Goal: Information Seeking & Learning: Learn about a topic

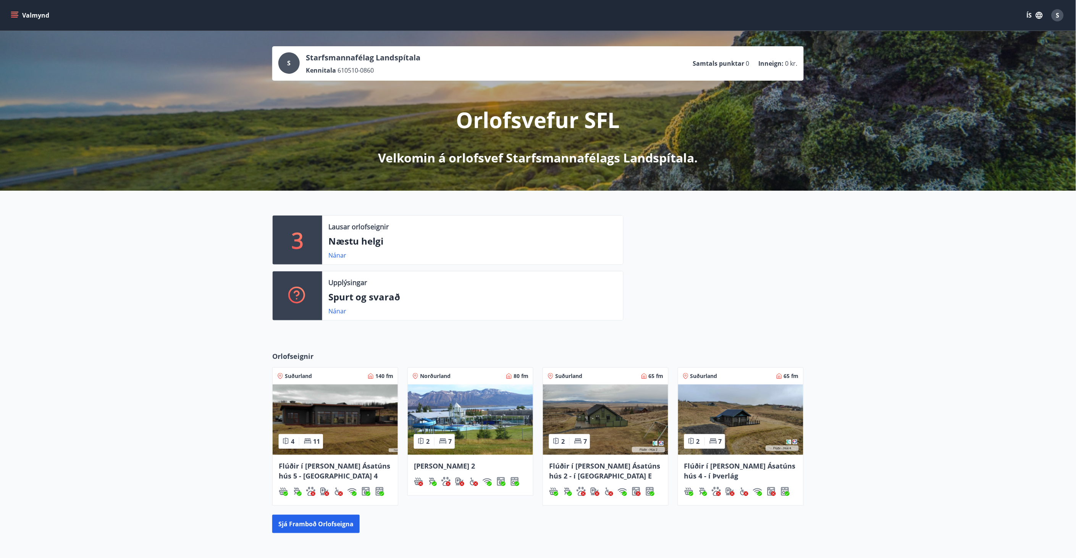
click at [14, 11] on icon "menu" at bounding box center [15, 15] width 8 height 8
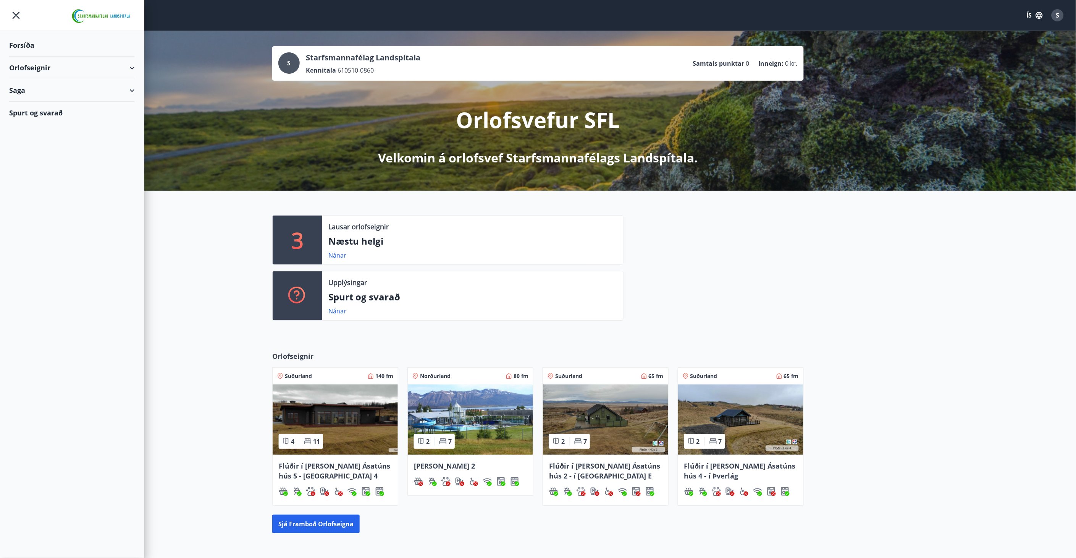
click at [20, 66] on div "Orlofseignir" at bounding box center [72, 68] width 126 height 23
click at [1041, 14] on icon "button" at bounding box center [1039, 15] width 7 height 7
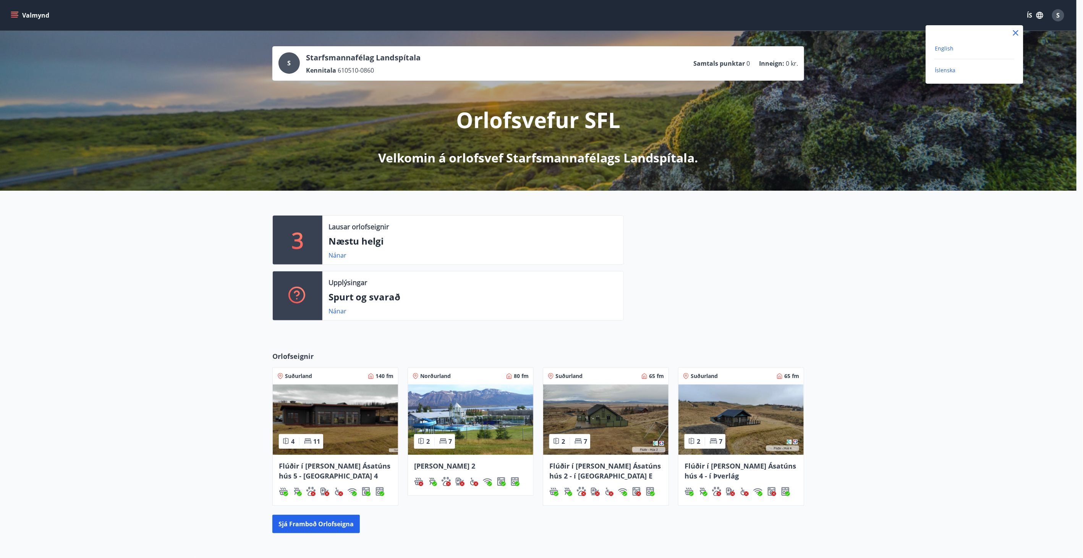
click at [944, 47] on span "English" at bounding box center [944, 48] width 19 height 7
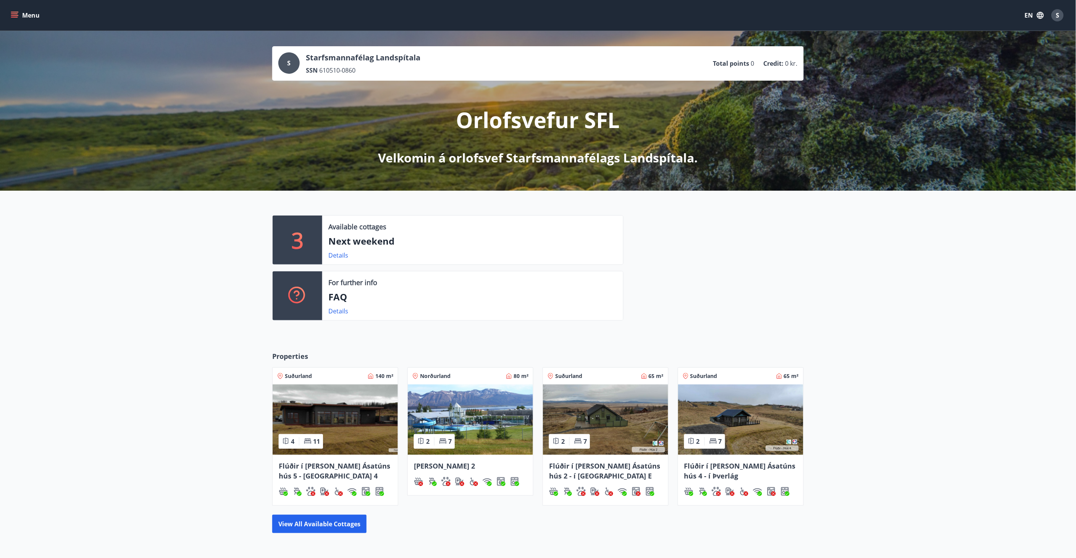
click at [18, 13] on icon "menu" at bounding box center [15, 15] width 8 height 8
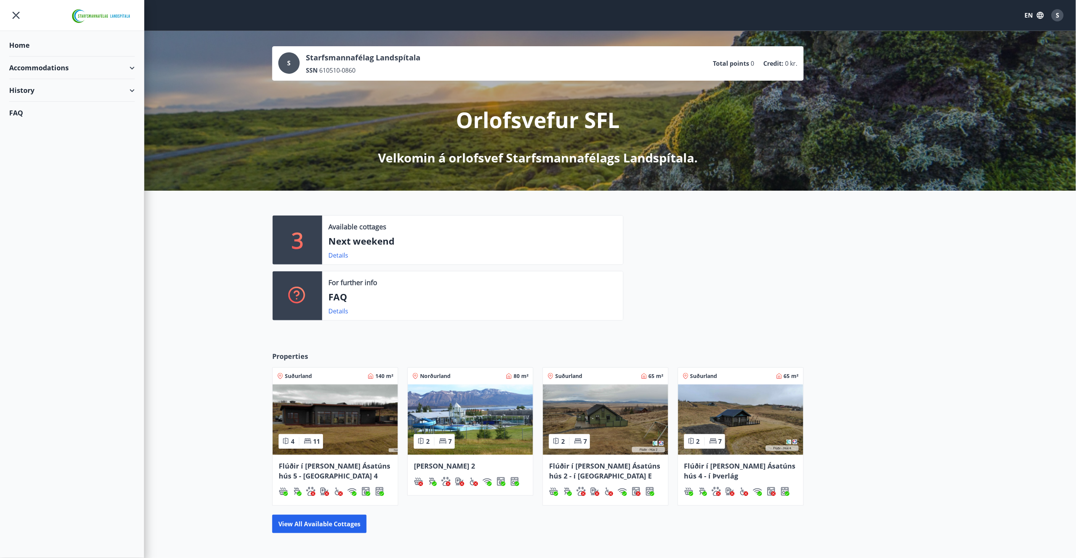
click at [16, 64] on div "Accommodations" at bounding box center [72, 68] width 126 height 23
click at [27, 103] on div "Overview calendar" at bounding box center [71, 103] width 113 height 16
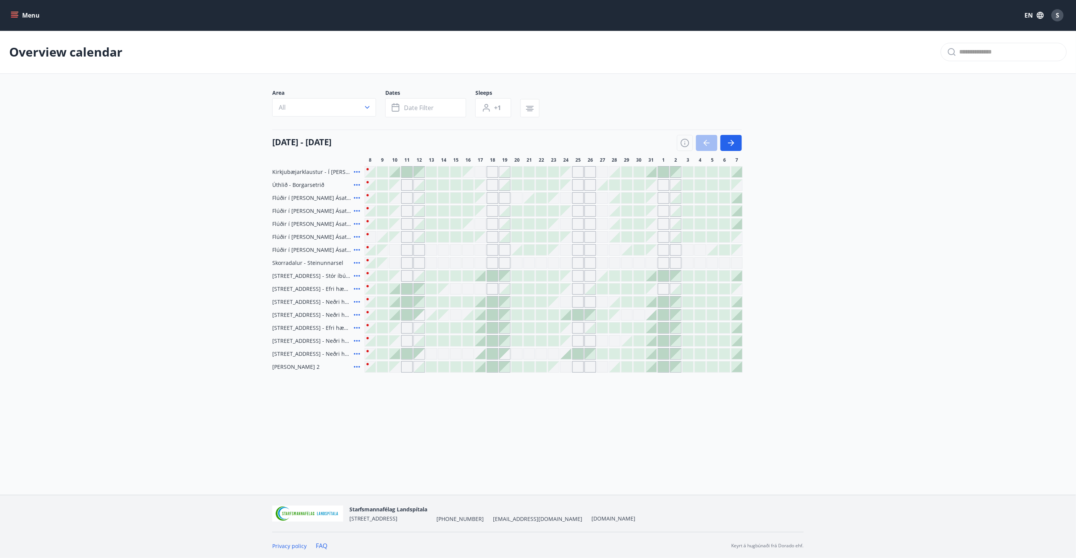
click at [13, 13] on icon "menu" at bounding box center [15, 15] width 8 height 8
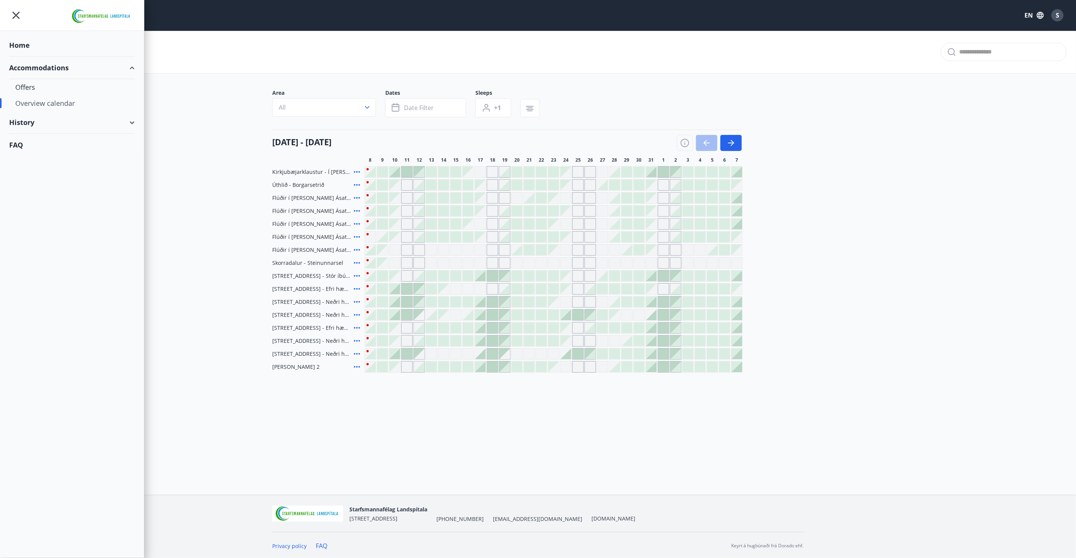
drag, startPoint x: 73, startPoint y: 106, endPoint x: 15, endPoint y: 103, distance: 58.1
click at [15, 103] on div "Overview calendar" at bounding box center [72, 103] width 144 height 16
click at [14, 102] on div "Overview calendar" at bounding box center [72, 103] width 144 height 16
click at [55, 100] on div "Overview calendar" at bounding box center [71, 103] width 113 height 16
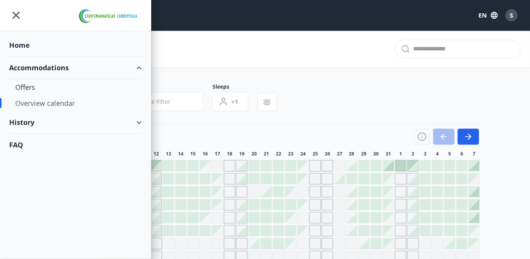
click at [26, 46] on div "Home" at bounding box center [75, 45] width 133 height 23
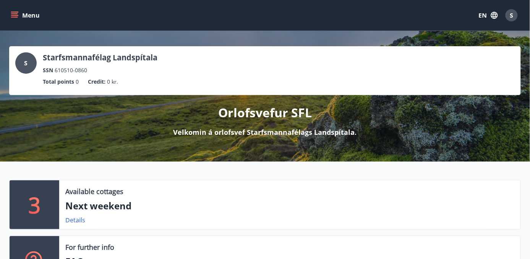
click at [16, 12] on icon "menu" at bounding box center [15, 12] width 8 height 1
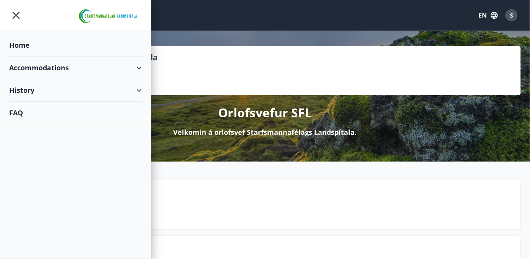
click at [29, 66] on div "Accommodations" at bounding box center [75, 68] width 133 height 23
click at [25, 85] on div "Offers" at bounding box center [75, 87] width 120 height 16
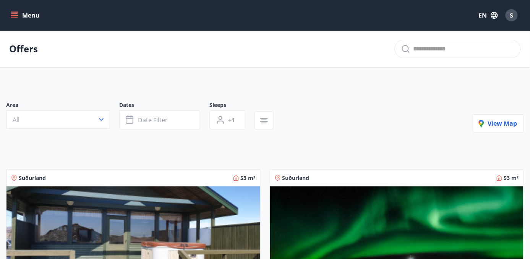
click at [16, 13] on icon "menu" at bounding box center [15, 15] width 8 height 8
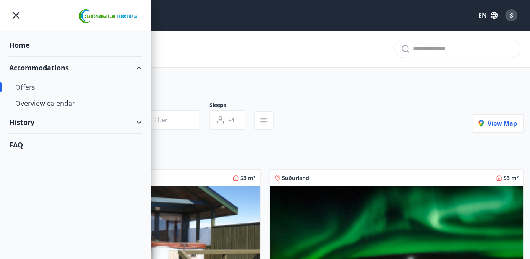
click at [23, 121] on div "History" at bounding box center [75, 122] width 133 height 23
click at [15, 208] on div "FAQ" at bounding box center [75, 209] width 133 height 22
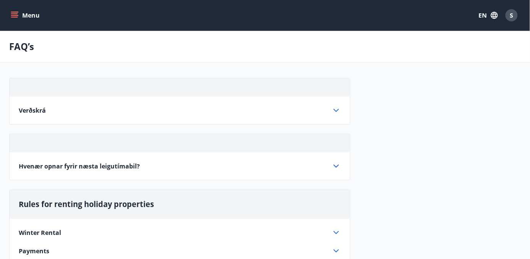
click at [330, 112] on div "Verðskrá" at bounding box center [175, 110] width 313 height 8
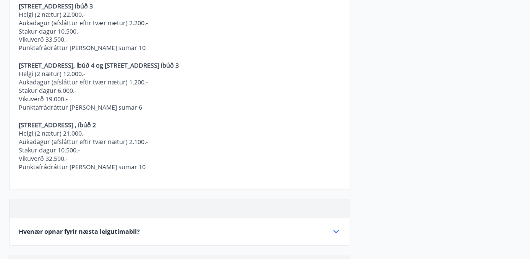
scroll to position [339, 0]
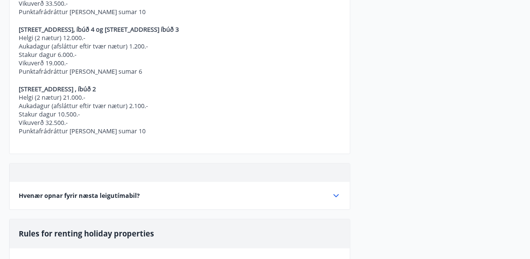
click at [334, 197] on icon at bounding box center [336, 195] width 9 height 9
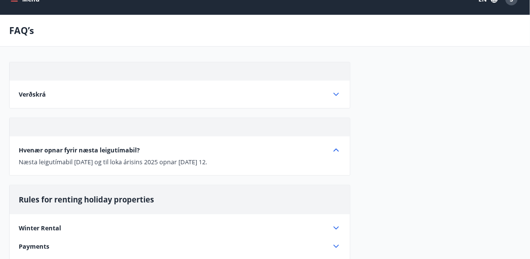
scroll to position [13, 0]
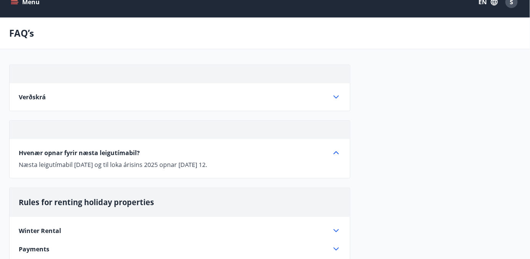
click at [337, 96] on icon at bounding box center [336, 96] width 9 height 9
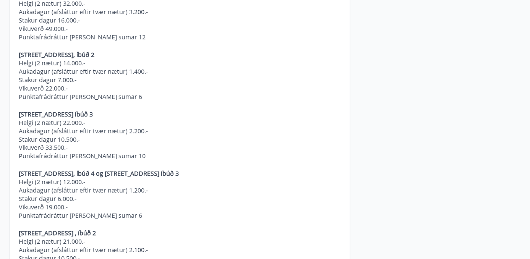
scroll to position [226, 0]
